Goal: Task Accomplishment & Management: Use online tool/utility

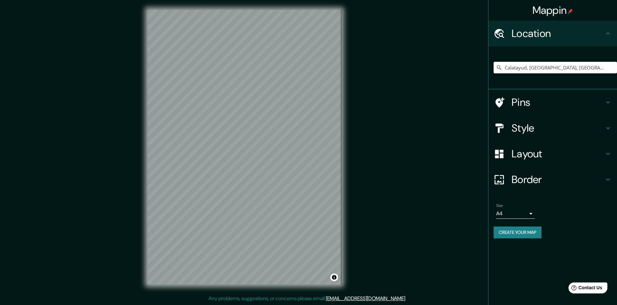
click at [523, 105] on h4 "Pins" at bounding box center [558, 102] width 93 height 13
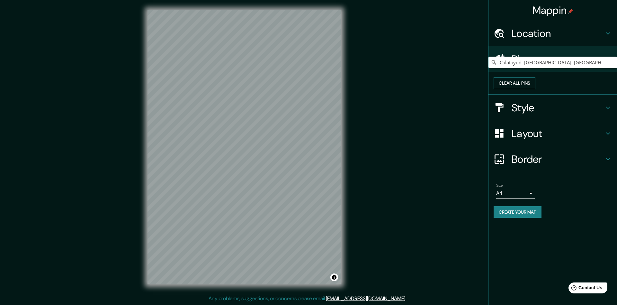
click at [536, 88] on button "Clear all pins" at bounding box center [515, 83] width 42 height 12
click at [536, 140] on h4 "Layout" at bounding box center [558, 133] width 93 height 13
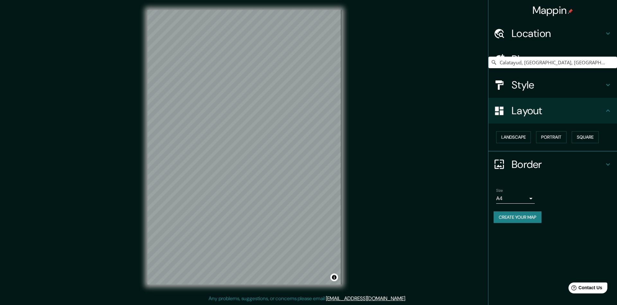
click at [530, 161] on h4 "Border" at bounding box center [558, 164] width 93 height 13
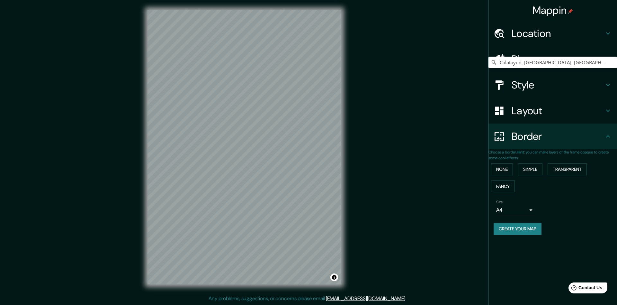
click at [522, 109] on h4 "Layout" at bounding box center [558, 110] width 93 height 13
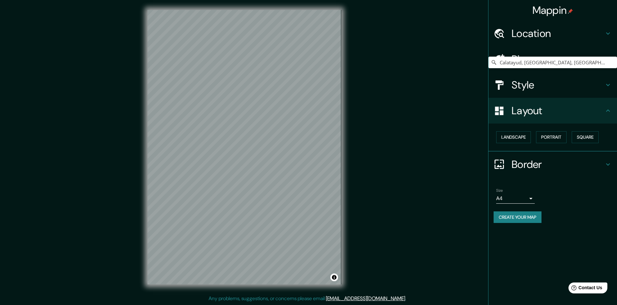
click at [522, 91] on h4 "Style" at bounding box center [558, 84] width 93 height 13
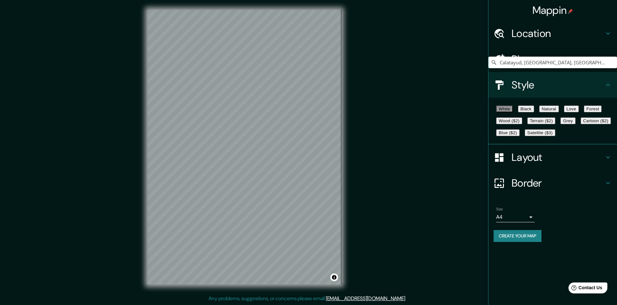
click at [581, 124] on button "Cartoon ($2)" at bounding box center [596, 120] width 30 height 7
click at [523, 55] on h4 "Pins" at bounding box center [558, 59] width 93 height 13
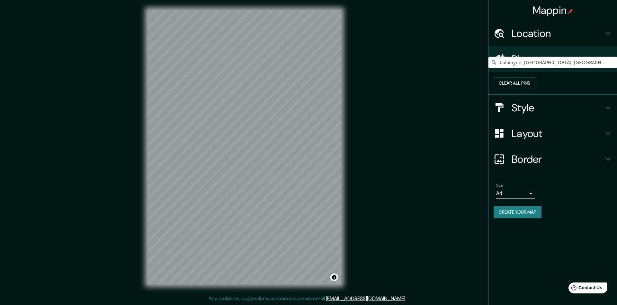
click at [529, 34] on h4 "Location" at bounding box center [558, 33] width 93 height 13
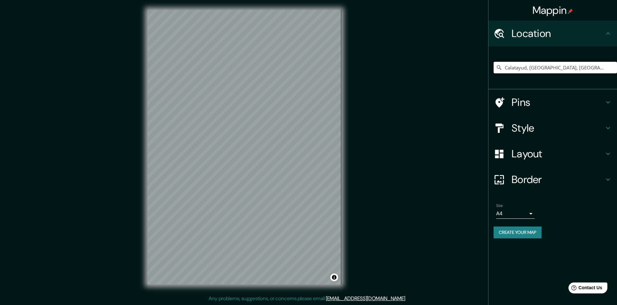
click at [521, 66] on input "Calatayud, [GEOGRAPHIC_DATA], [GEOGRAPHIC_DATA]" at bounding box center [555, 68] width 123 height 12
click at [556, 68] on input "[GEOGRAPHIC_DATA]" at bounding box center [555, 68] width 123 height 12
click at [533, 103] on h4 "Pins" at bounding box center [558, 102] width 93 height 13
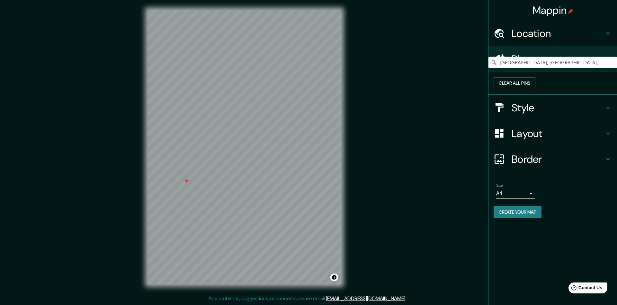
click at [536, 89] on button "Clear all pins" at bounding box center [515, 83] width 42 height 12
click at [536, 85] on button "Clear all pins" at bounding box center [515, 83] width 42 height 12
click at [536, 88] on button "Clear all pins" at bounding box center [515, 83] width 42 height 12
click at [128, 135] on div "Mappin Location [GEOGRAPHIC_DATA], [GEOGRAPHIC_DATA], [GEOGRAPHIC_DATA] Pins Cl…" at bounding box center [308, 152] width 617 height 305
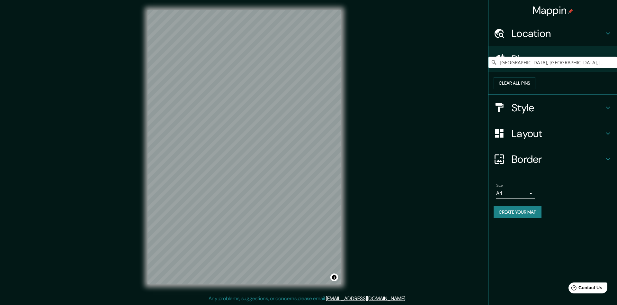
click at [546, 37] on h4 "Location" at bounding box center [558, 33] width 93 height 13
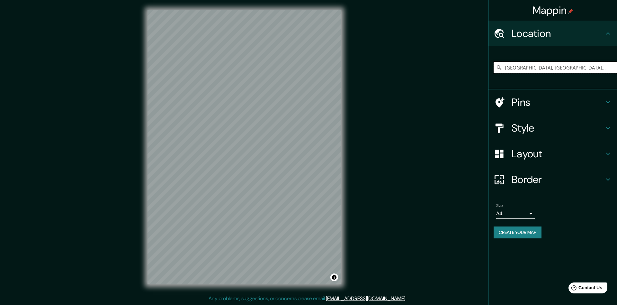
click at [527, 67] on input "[GEOGRAPHIC_DATA], [GEOGRAPHIC_DATA], [GEOGRAPHIC_DATA]" at bounding box center [555, 68] width 123 height 12
click at [553, 110] on div "Pins" at bounding box center [553, 102] width 129 height 26
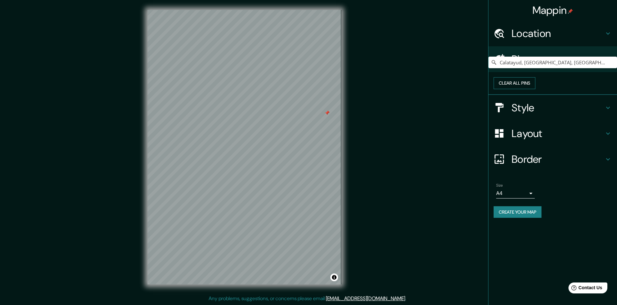
click at [536, 87] on button "Clear all pins" at bounding box center [515, 83] width 42 height 12
click at [536, 89] on button "Clear all pins" at bounding box center [515, 83] width 42 height 12
click at [536, 86] on button "Clear all pins" at bounding box center [515, 83] width 42 height 12
click at [541, 89] on div "Clear all pins" at bounding box center [555, 83] width 123 height 12
click at [536, 89] on button "Clear all pins" at bounding box center [515, 83] width 42 height 12
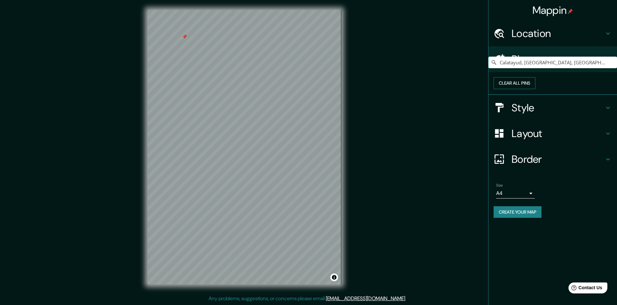
click at [536, 88] on button "Clear all pins" at bounding box center [515, 83] width 42 height 12
click at [545, 38] on h4 "Location" at bounding box center [558, 33] width 93 height 13
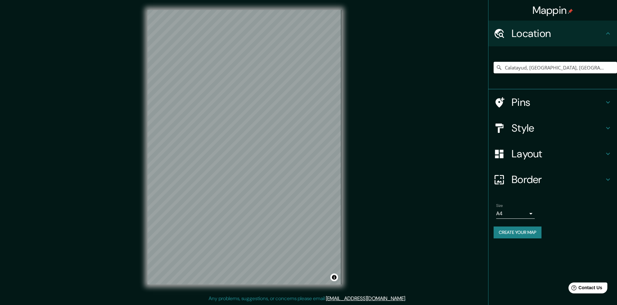
click at [530, 66] on input "Calatayud, [GEOGRAPHIC_DATA], [GEOGRAPHIC_DATA]" at bounding box center [555, 68] width 123 height 12
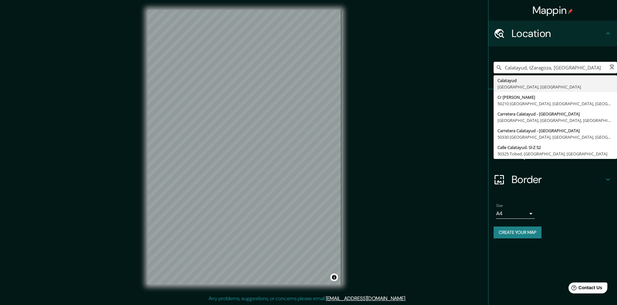
click at [530, 66] on input "Calatayud, tZaragoza, [GEOGRAPHIC_DATA]" at bounding box center [555, 68] width 123 height 12
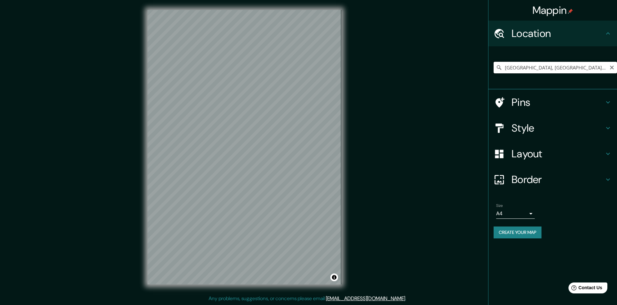
click at [541, 71] on input "[GEOGRAPHIC_DATA], [GEOGRAPHIC_DATA], [GEOGRAPHIC_DATA]" at bounding box center [555, 68] width 123 height 12
click at [341, 276] on div "© Mapbox © OpenStreetMap Improve this map" at bounding box center [244, 147] width 214 height 295
click at [512, 67] on input "Bejís, [GEOGRAPHIC_DATA], [GEOGRAPHIC_DATA]" at bounding box center [555, 68] width 123 height 12
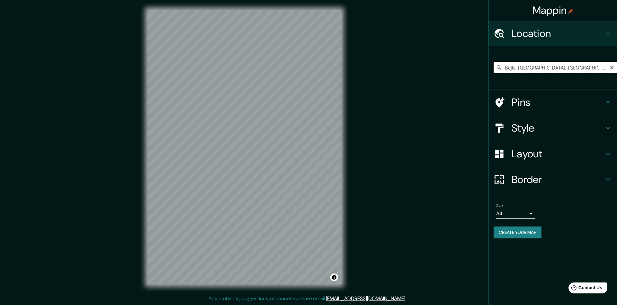
click at [512, 67] on input "Bejís, [GEOGRAPHIC_DATA], [GEOGRAPHIC_DATA]" at bounding box center [555, 68] width 123 height 12
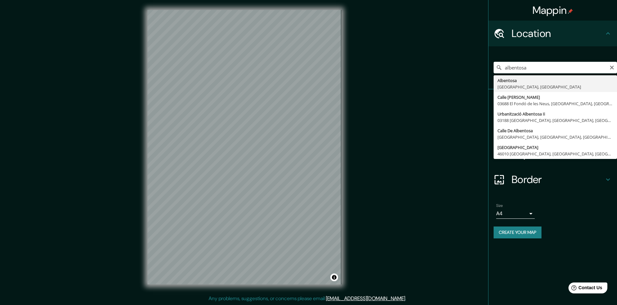
type input "[GEOGRAPHIC_DATA], [GEOGRAPHIC_DATA], [GEOGRAPHIC_DATA]"
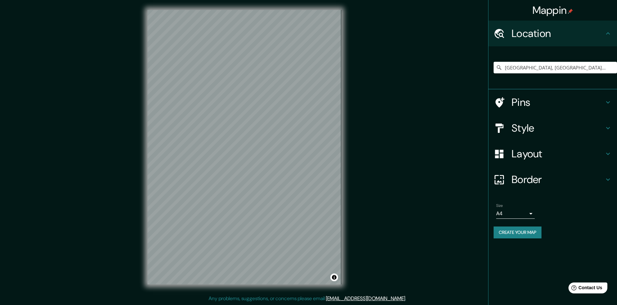
click at [535, 101] on h4 "Pins" at bounding box center [558, 102] width 93 height 13
